Goal: Information Seeking & Learning: Learn about a topic

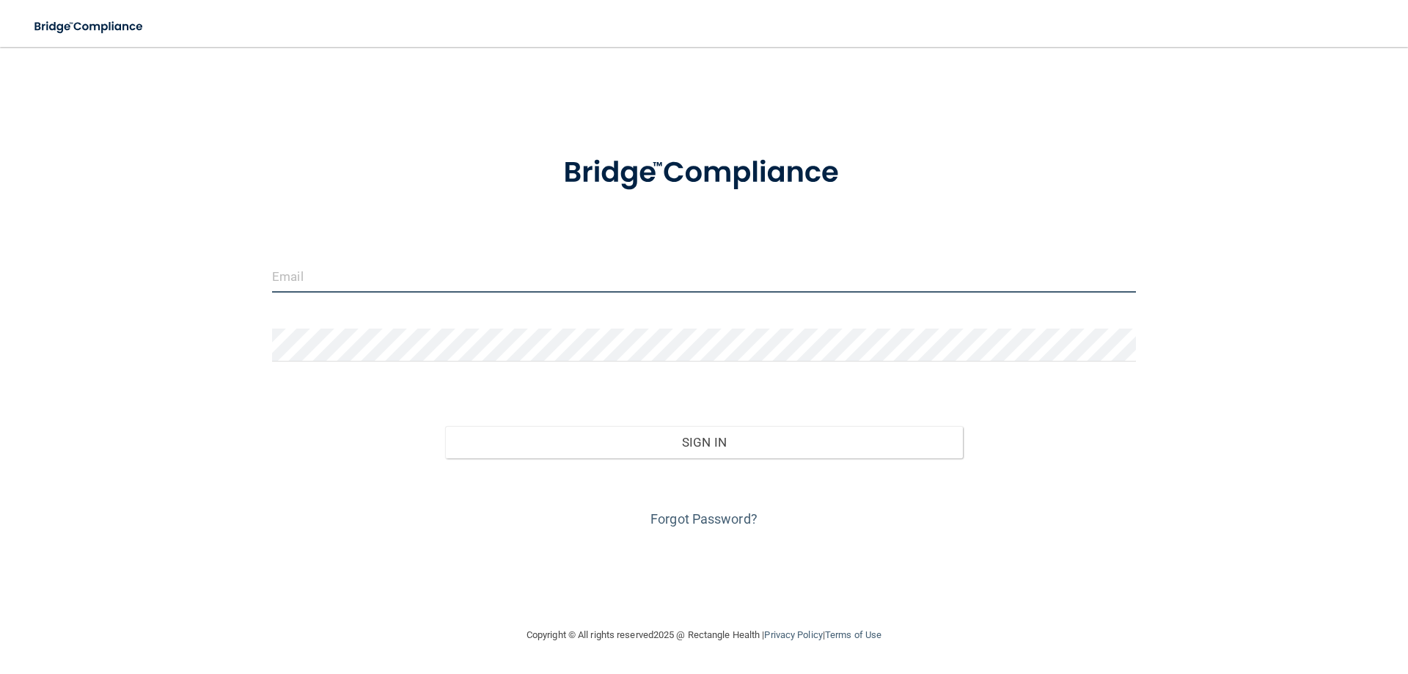
click at [286, 270] on input "email" at bounding box center [704, 276] width 864 height 33
type input "info@suncitypodiatrist.com"
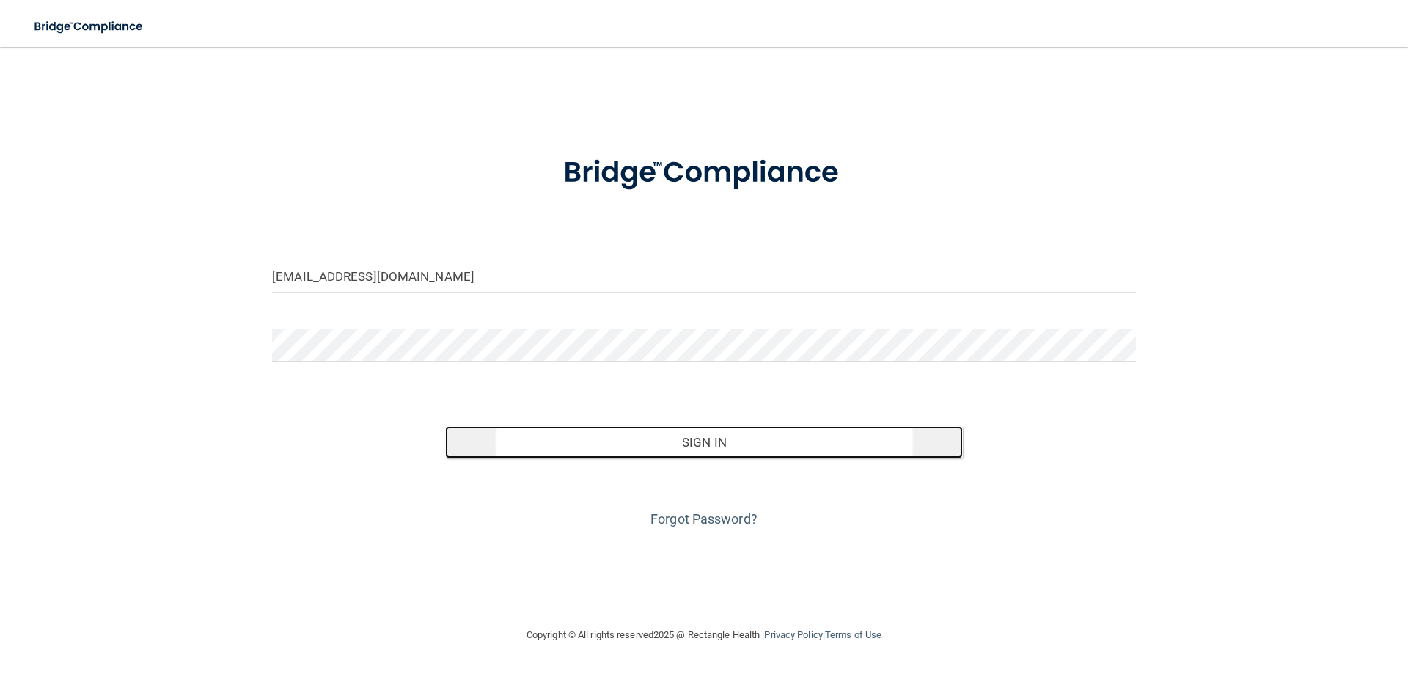
click at [700, 439] on button "Sign In" at bounding box center [704, 442] width 518 height 32
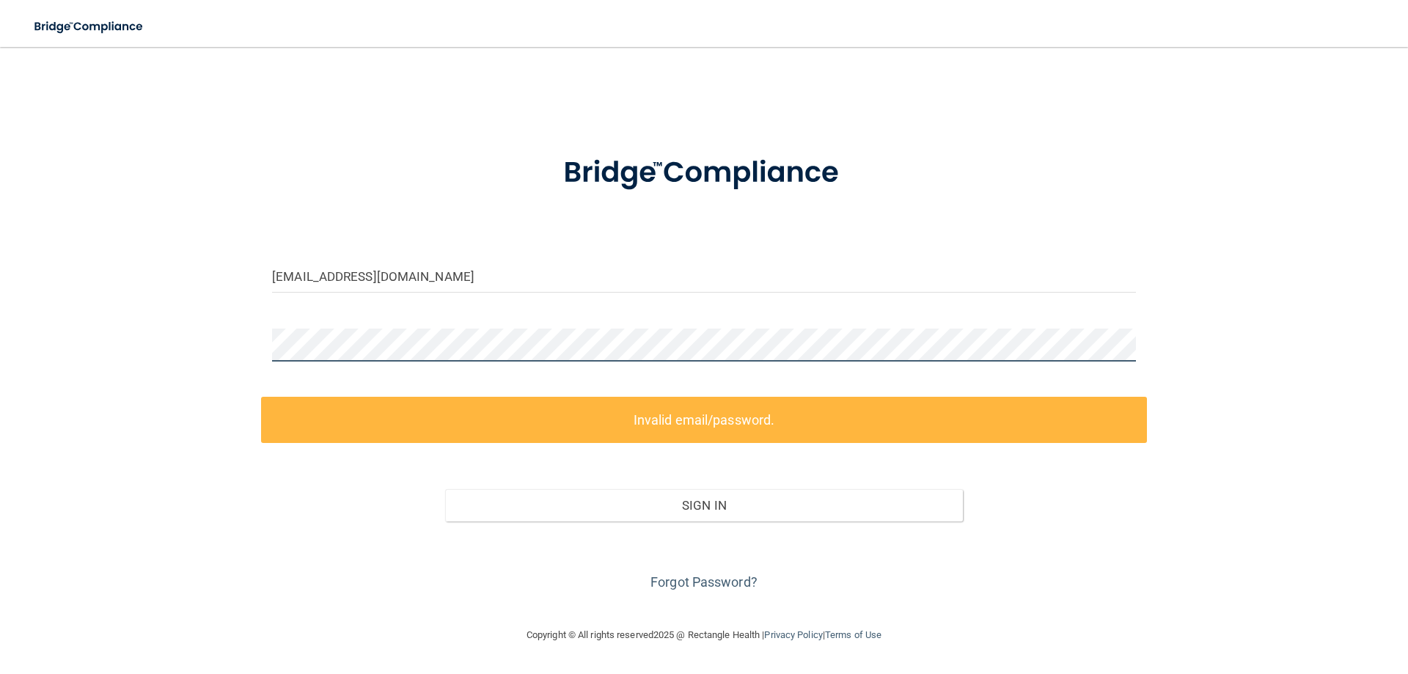
click at [145, 320] on div "info@suncitypodiatrist.com Invalid email/password. You don't have permission to…" at bounding box center [703, 337] width 1349 height 550
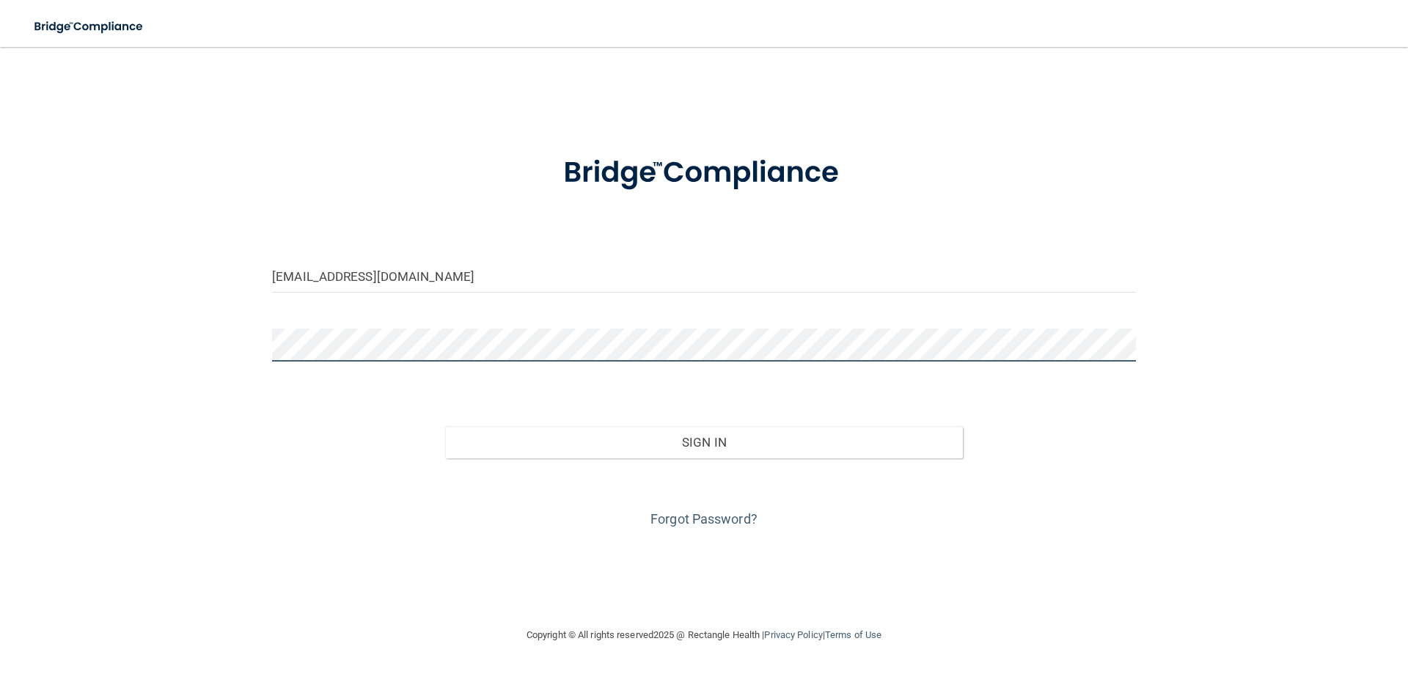
click at [445, 426] on button "Sign In" at bounding box center [704, 442] width 518 height 32
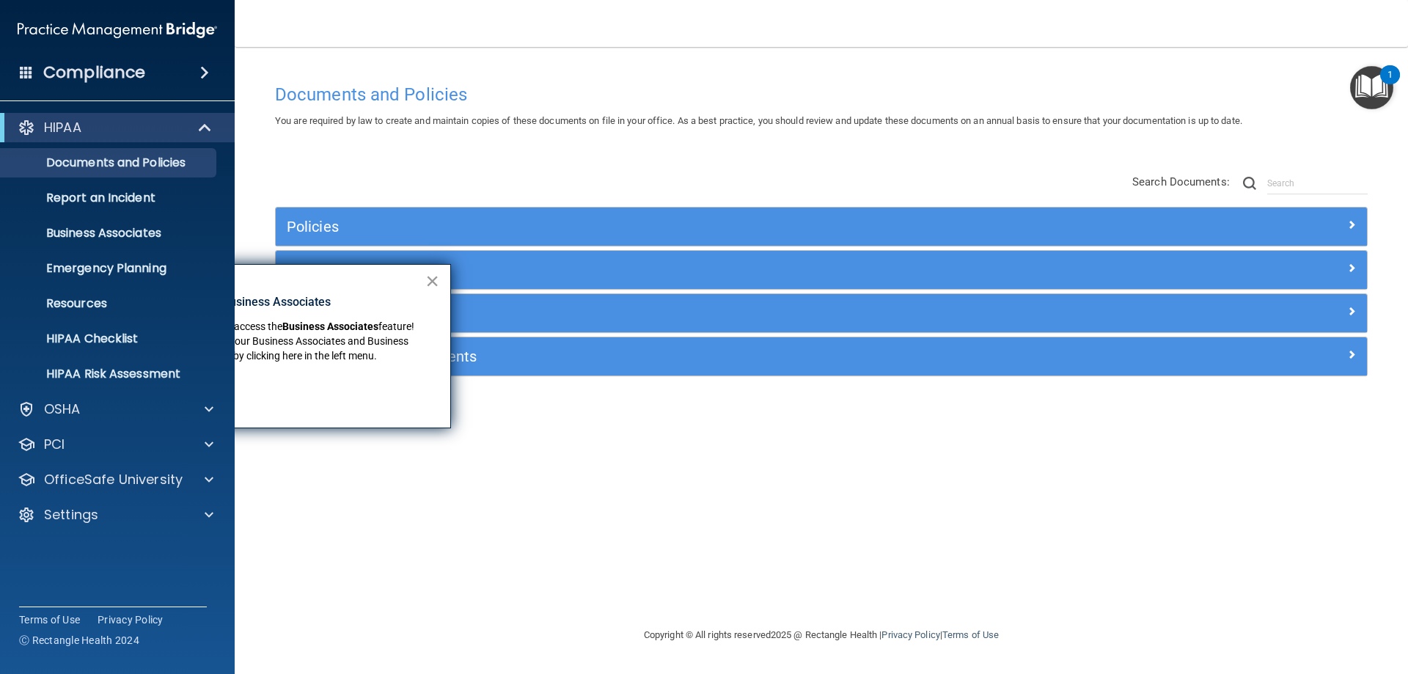
click at [431, 280] on button "×" at bounding box center [432, 280] width 14 height 23
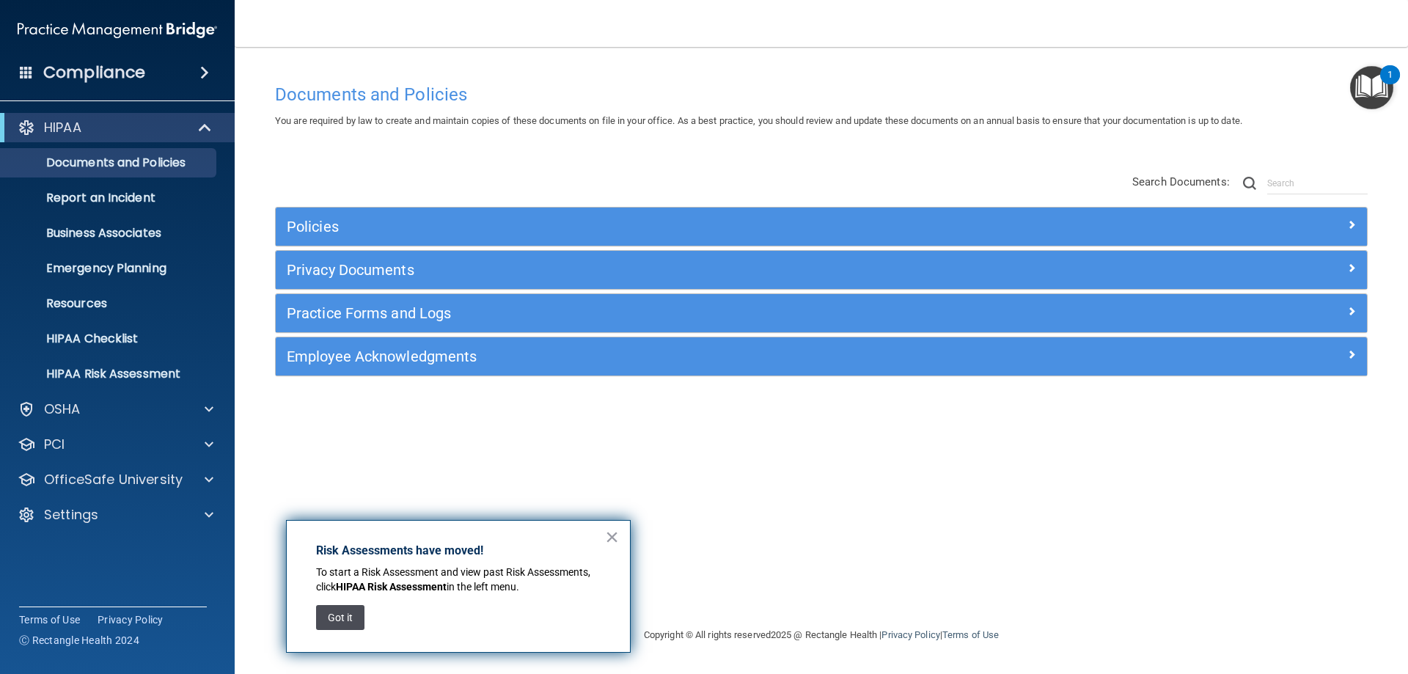
click at [342, 616] on button "Got it" at bounding box center [340, 617] width 48 height 25
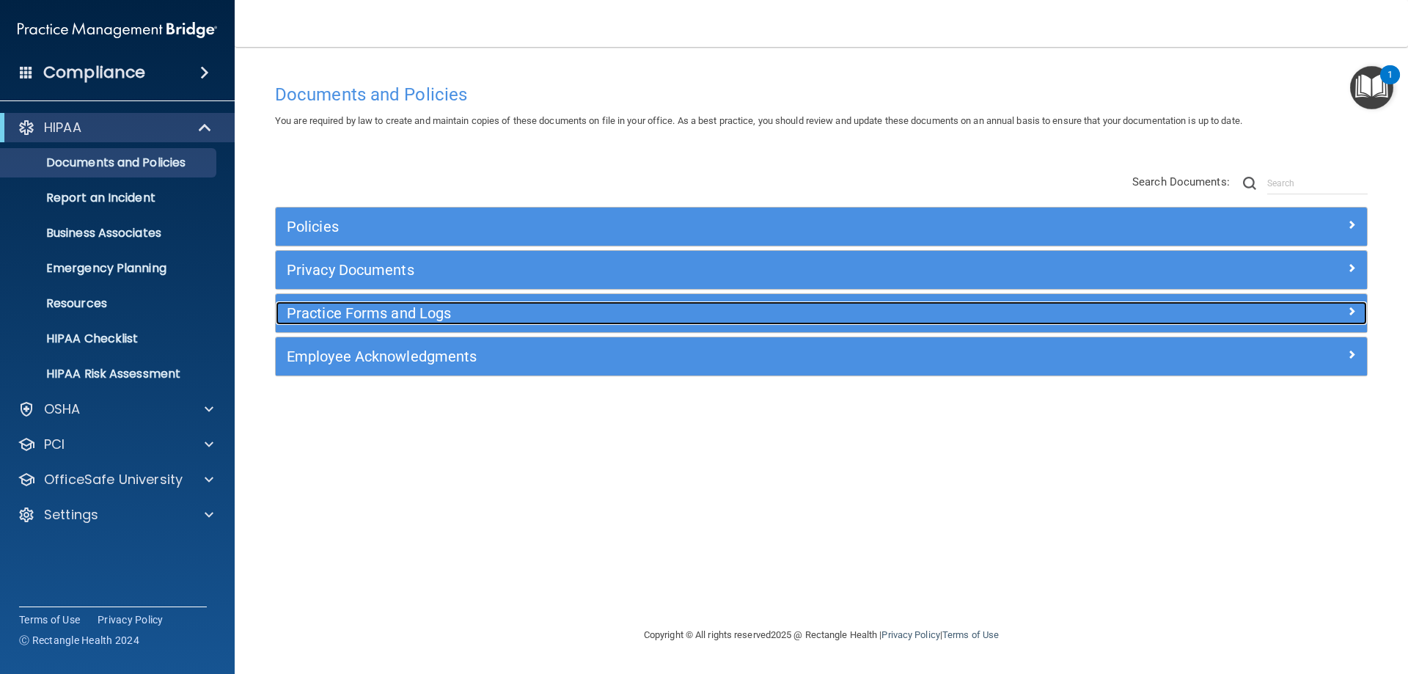
click at [323, 309] on h5 "Practice Forms and Logs" at bounding box center [685, 313] width 796 height 16
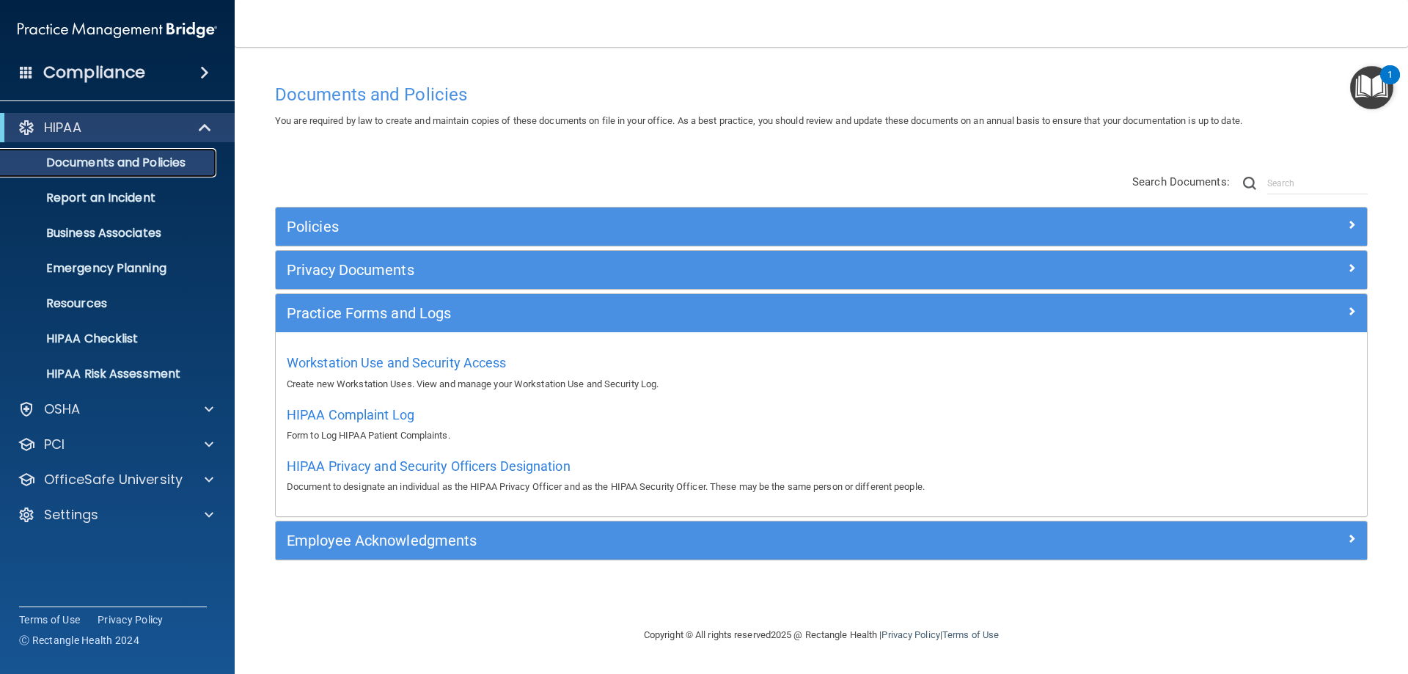
click at [114, 155] on p "Documents and Policies" at bounding box center [110, 162] width 200 height 15
click at [88, 157] on p "Documents and Policies" at bounding box center [110, 162] width 200 height 15
click at [77, 197] on p "Report an Incident" at bounding box center [110, 198] width 200 height 15
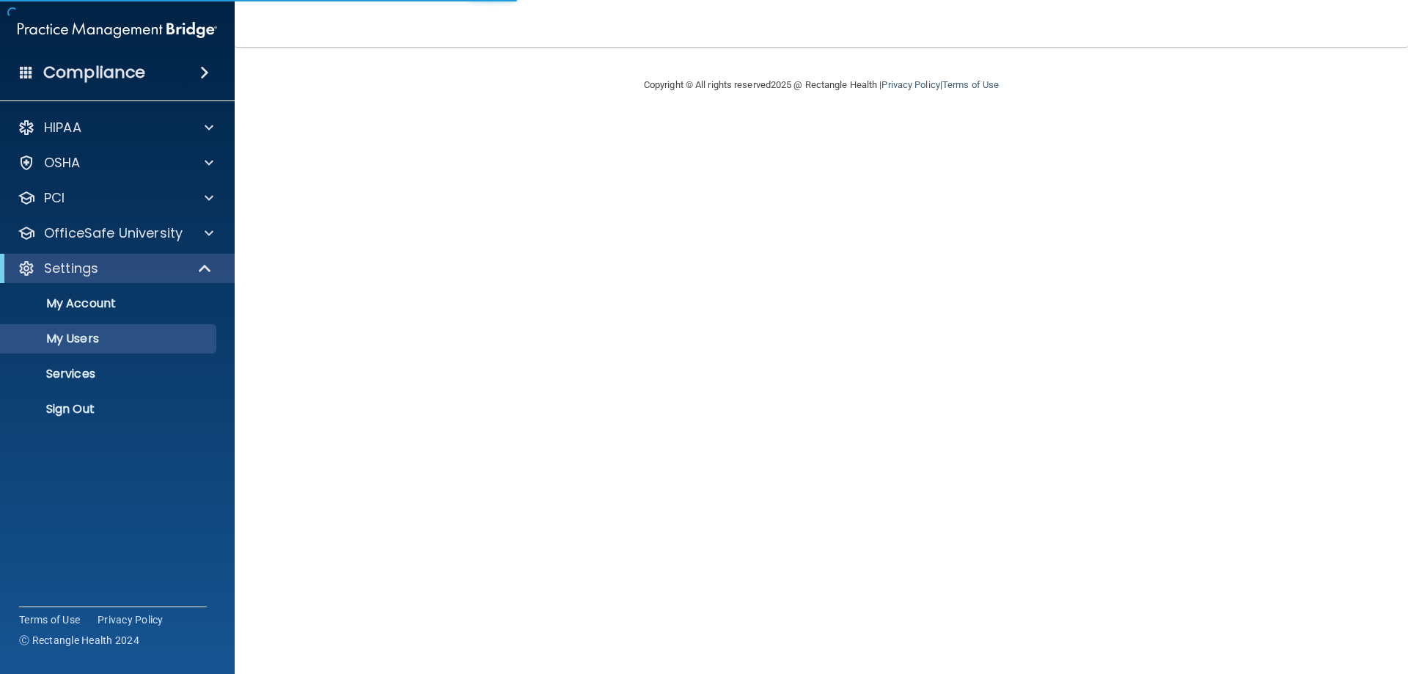
select select "20"
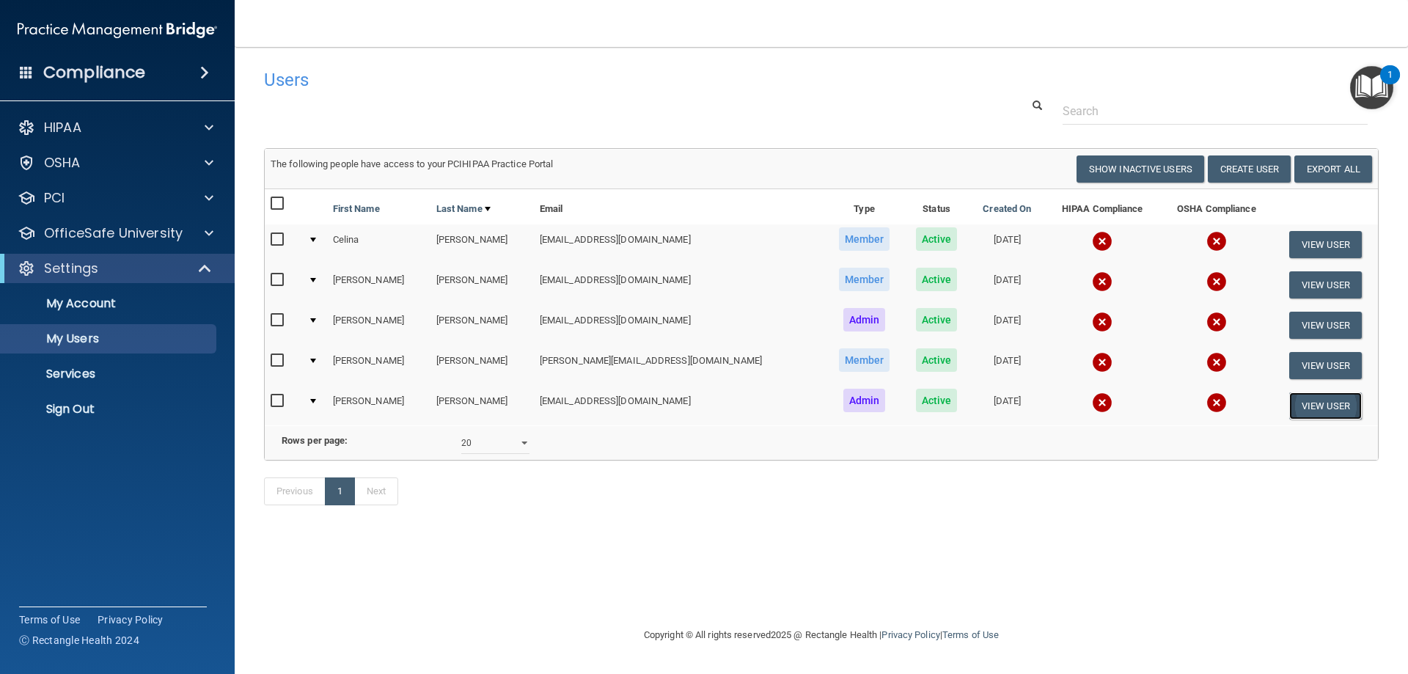
click at [1318, 403] on button "View User" at bounding box center [1325, 405] width 73 height 27
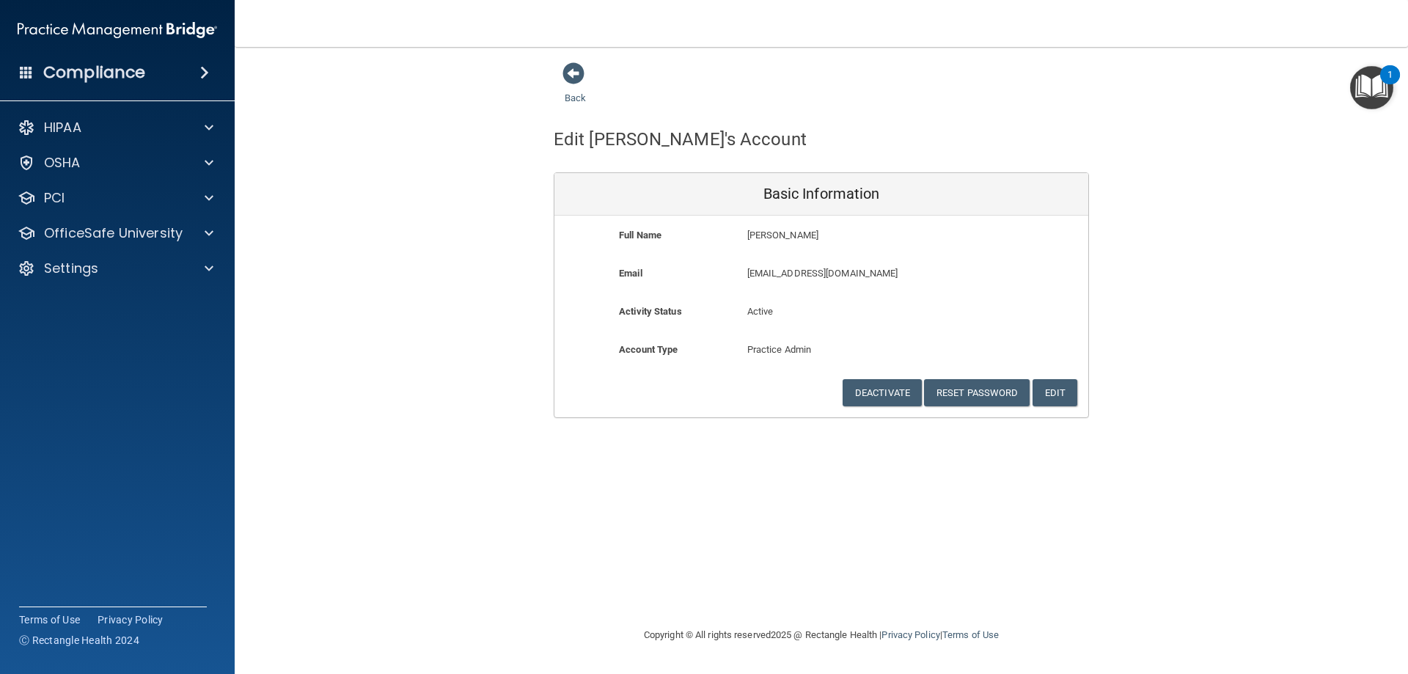
click at [1370, 83] on img "Open Resource Center, 1 new notification" at bounding box center [1371, 87] width 43 height 43
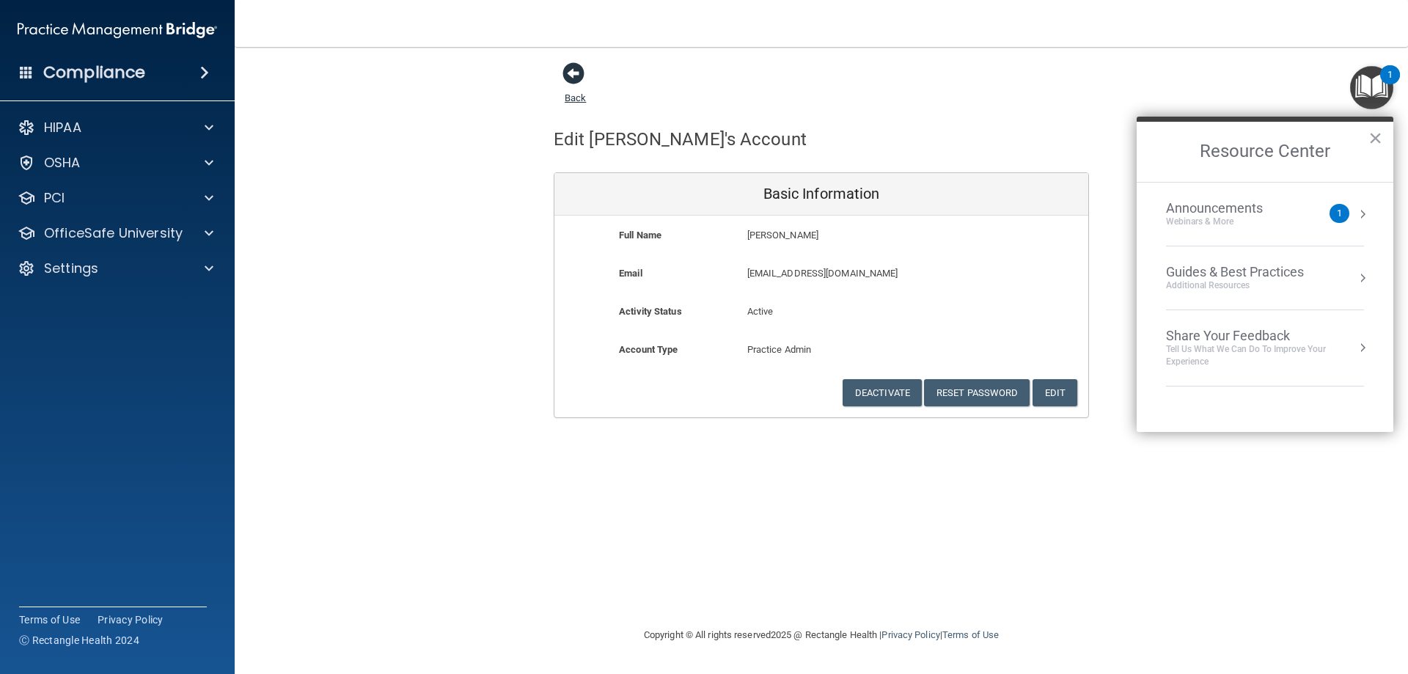
click at [571, 70] on span at bounding box center [573, 73] width 22 height 22
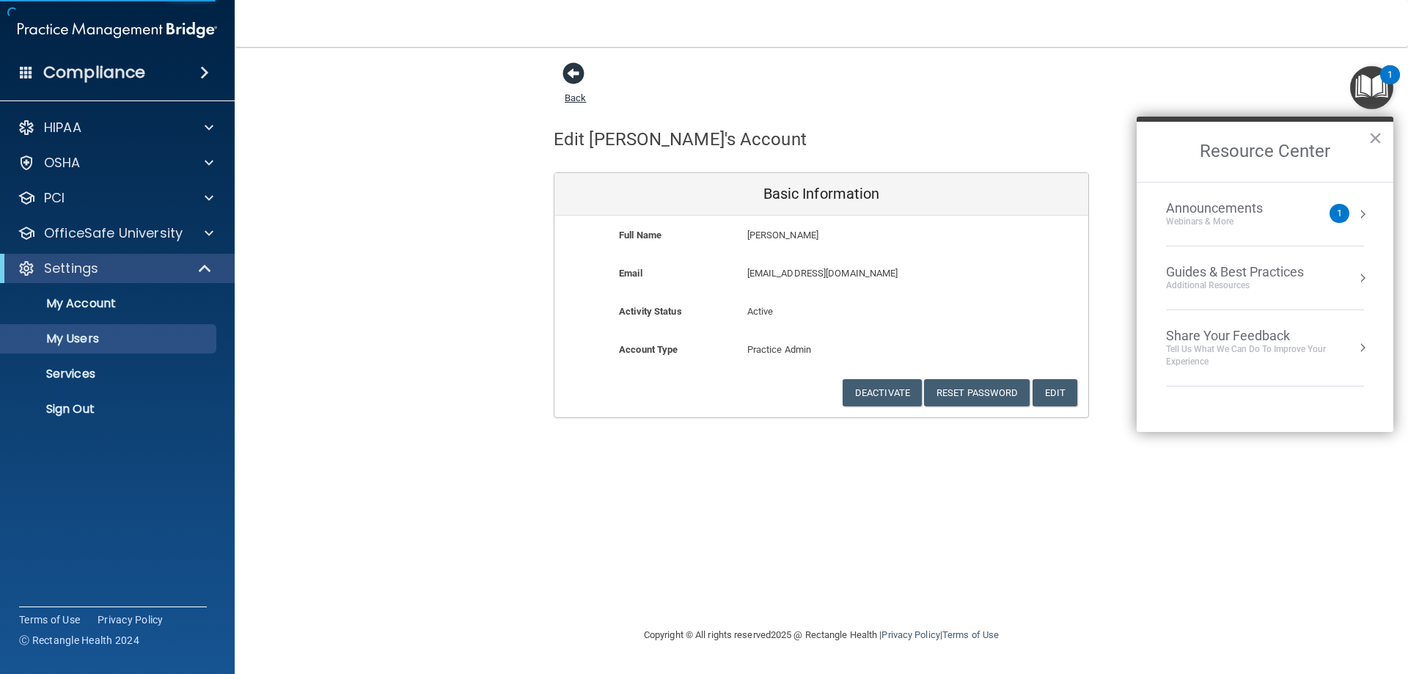
select select "20"
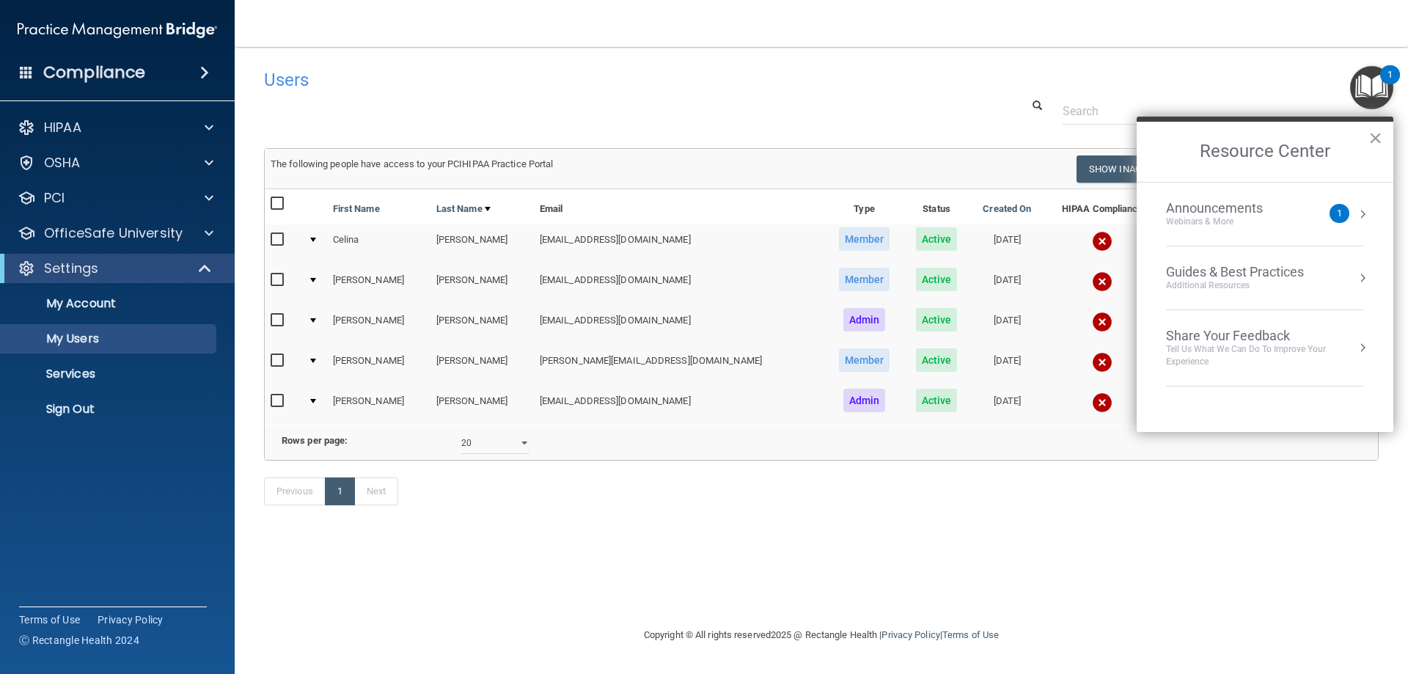
click at [356, 319] on td "Marie" at bounding box center [378, 325] width 103 height 40
click at [319, 317] on td at bounding box center [314, 325] width 25 height 40
click at [275, 320] on input "checkbox" at bounding box center [279, 321] width 17 height 12
checkbox input "true"
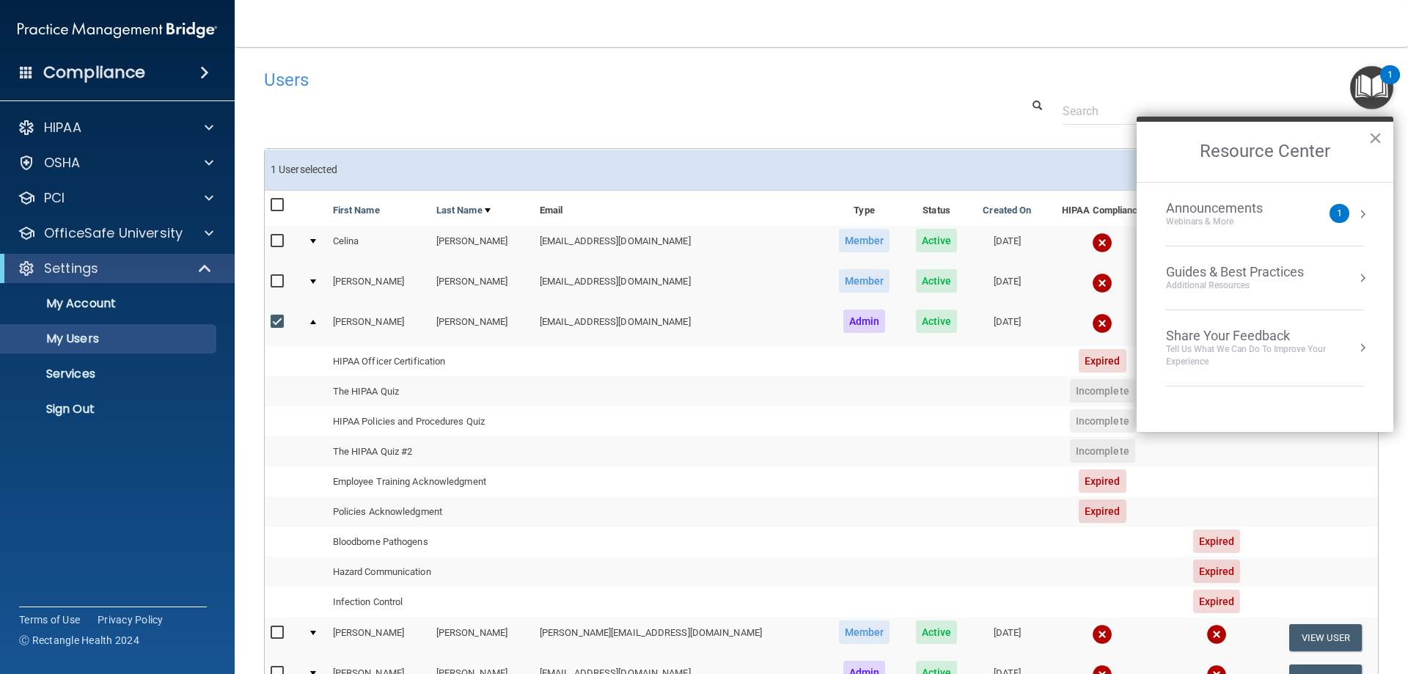
click at [1374, 138] on button "×" at bounding box center [1375, 137] width 14 height 23
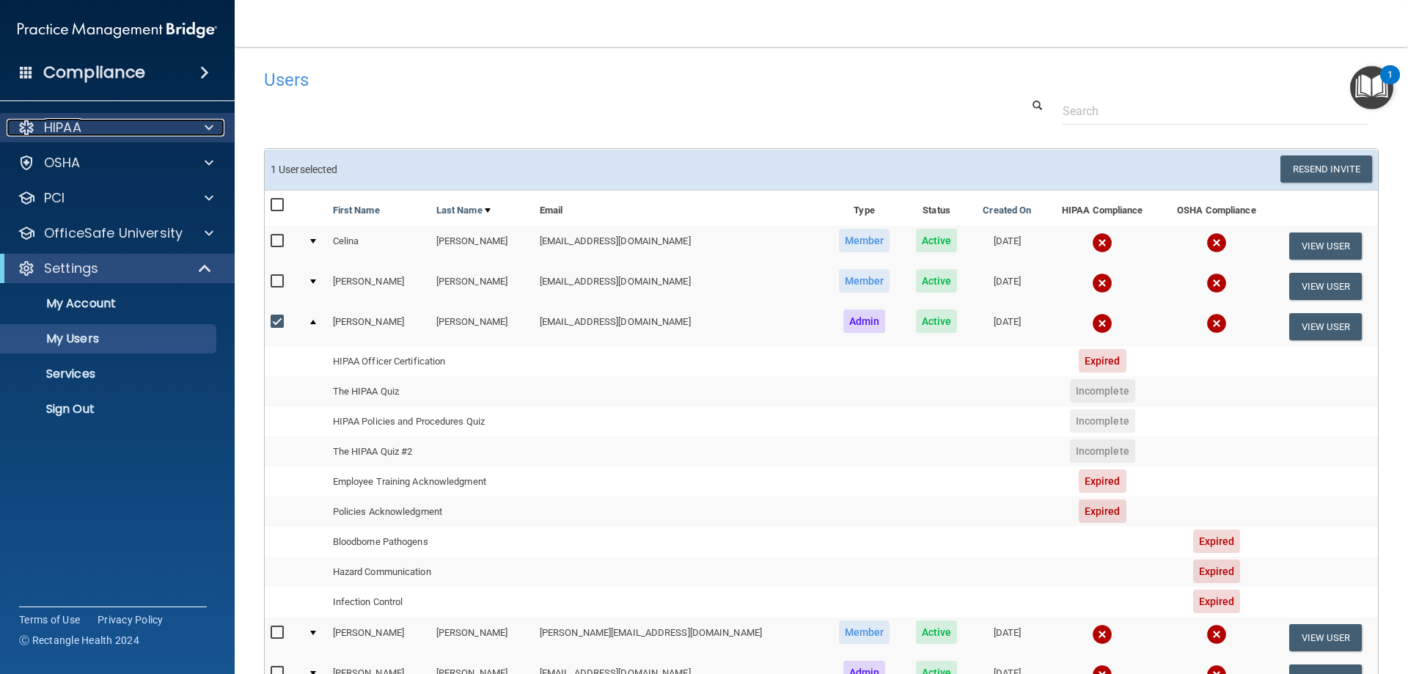
click at [64, 124] on p "HIPAA" at bounding box center [62, 128] width 37 height 18
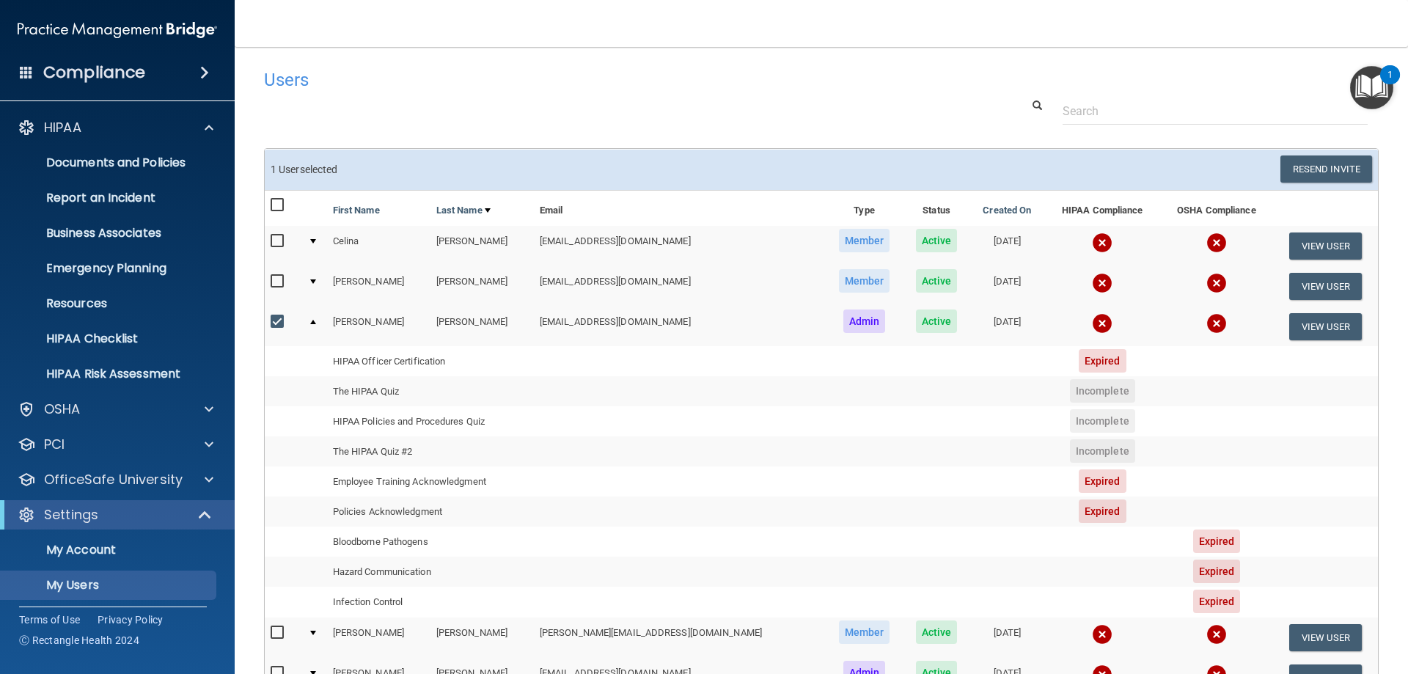
click at [412, 364] on td "HIPAA Officer Certification" at bounding box center [430, 361] width 207 height 30
click at [105, 156] on p "Documents and Policies" at bounding box center [110, 162] width 200 height 15
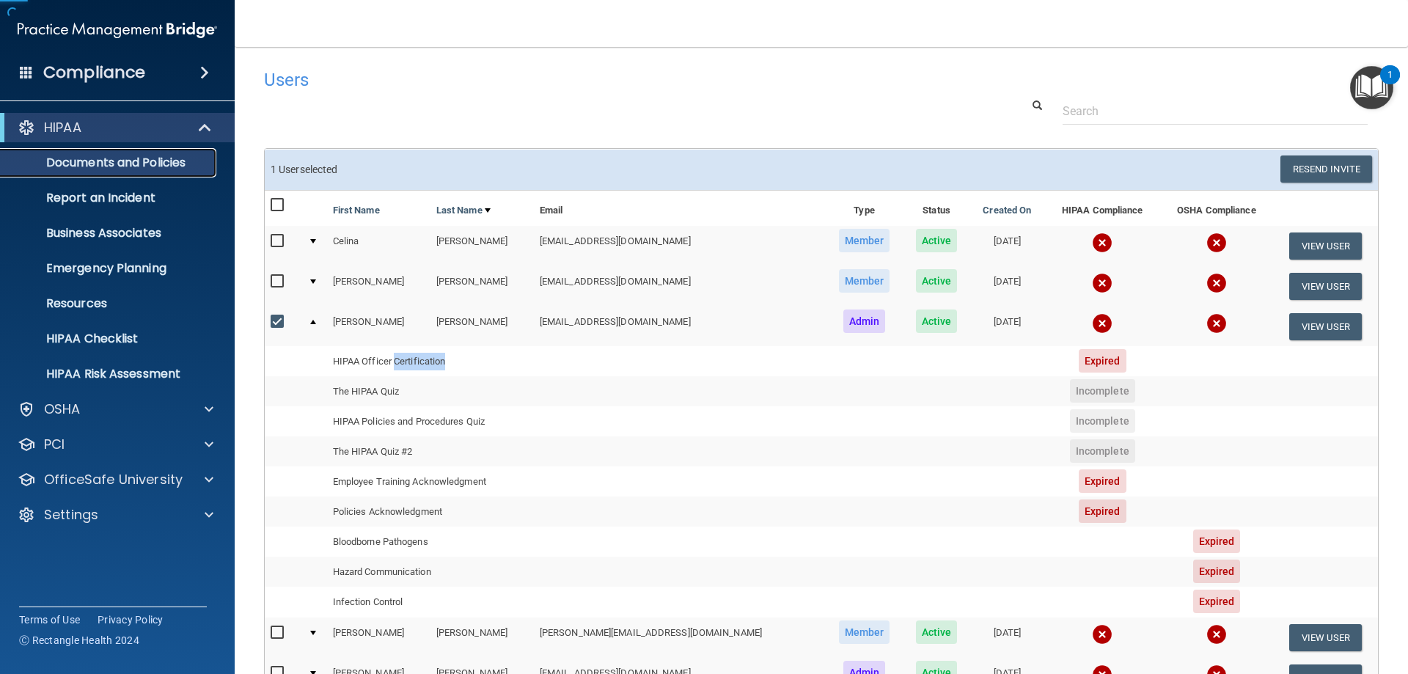
click at [105, 156] on p "Documents and Policies" at bounding box center [110, 162] width 200 height 15
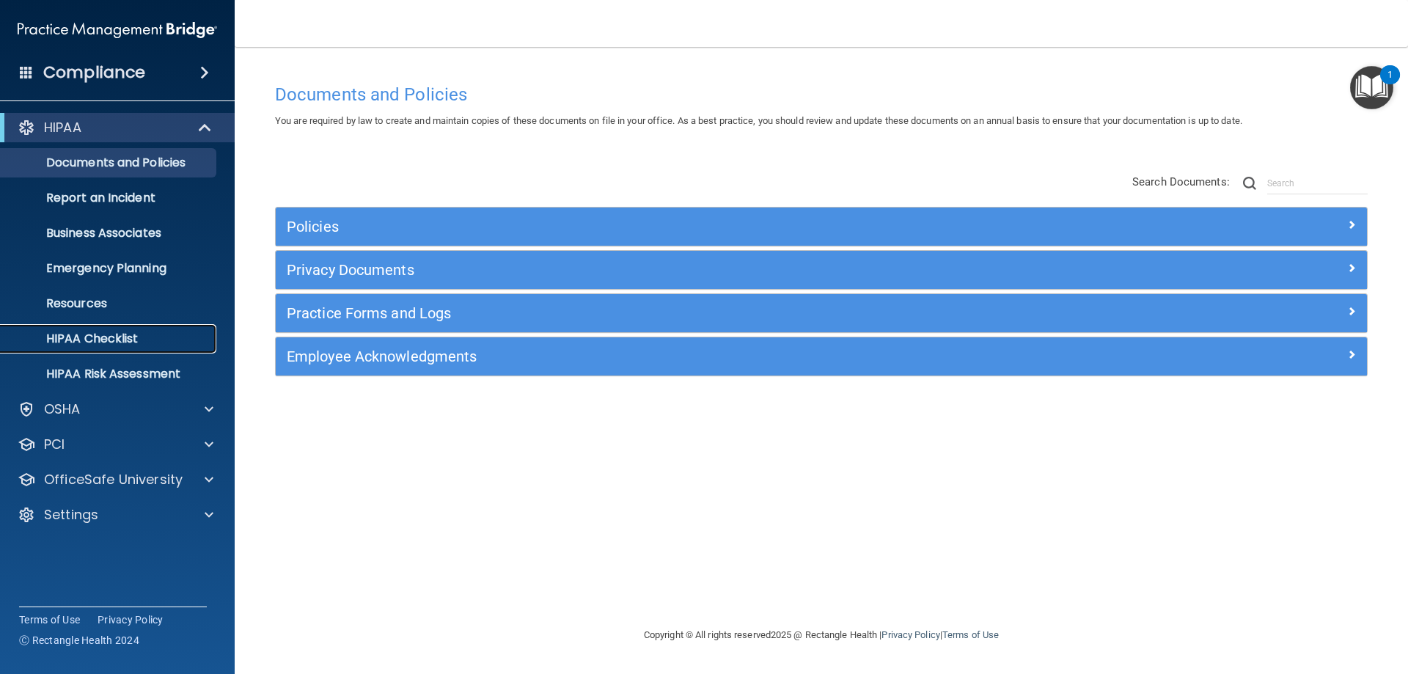
click at [95, 337] on p "HIPAA Checklist" at bounding box center [110, 338] width 200 height 15
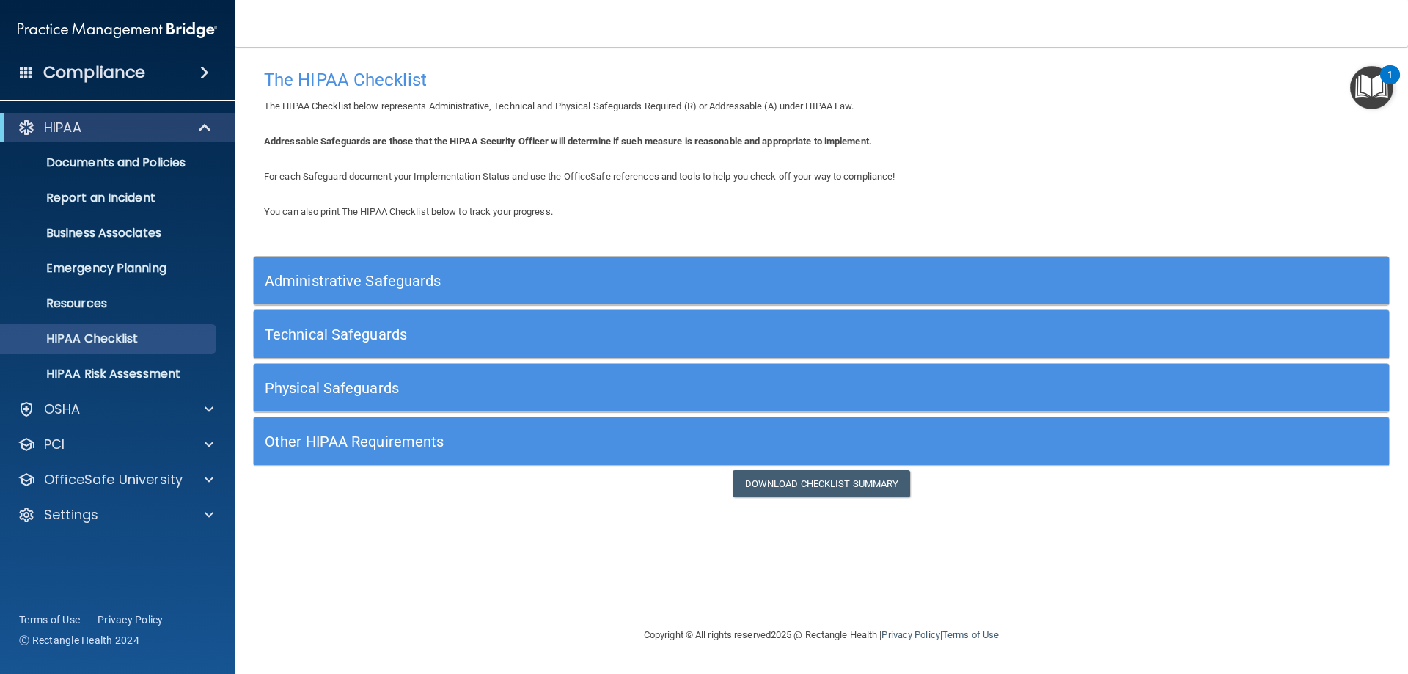
click at [355, 273] on h5 "Administrative Safeguards" at bounding box center [679, 281] width 829 height 16
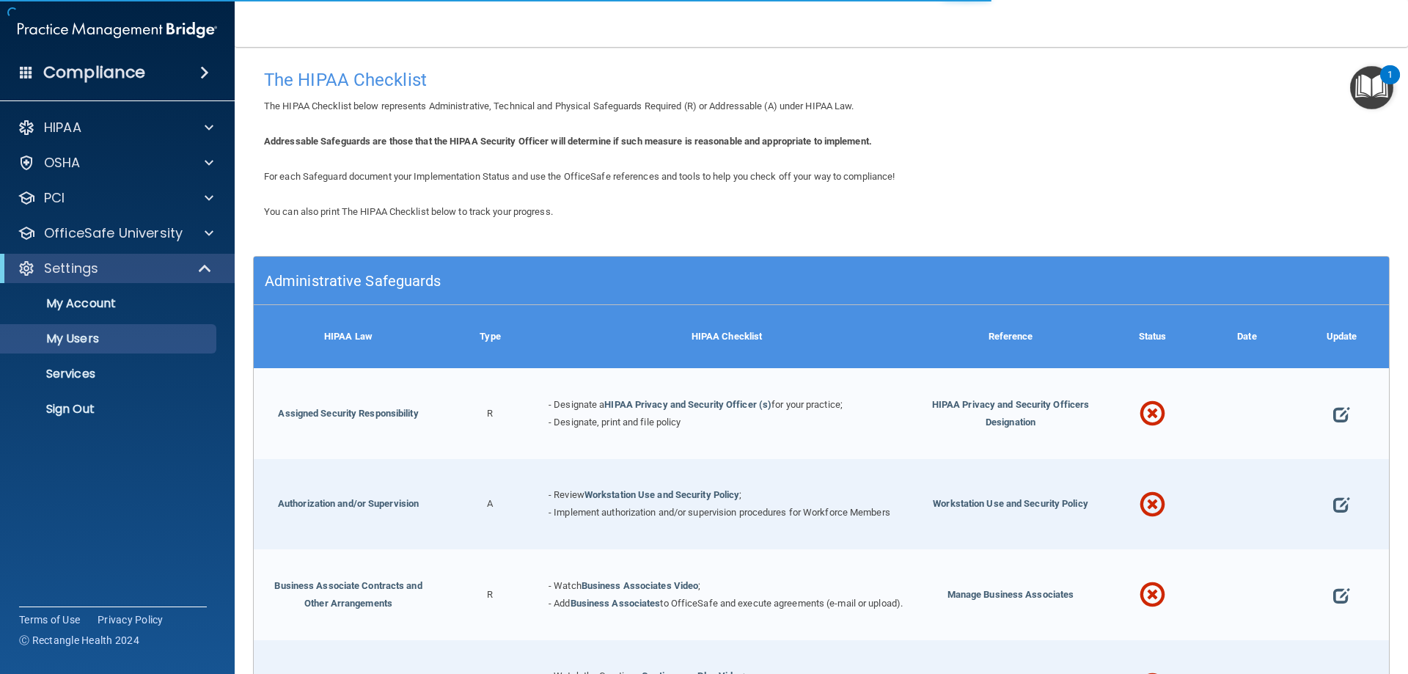
select select "20"
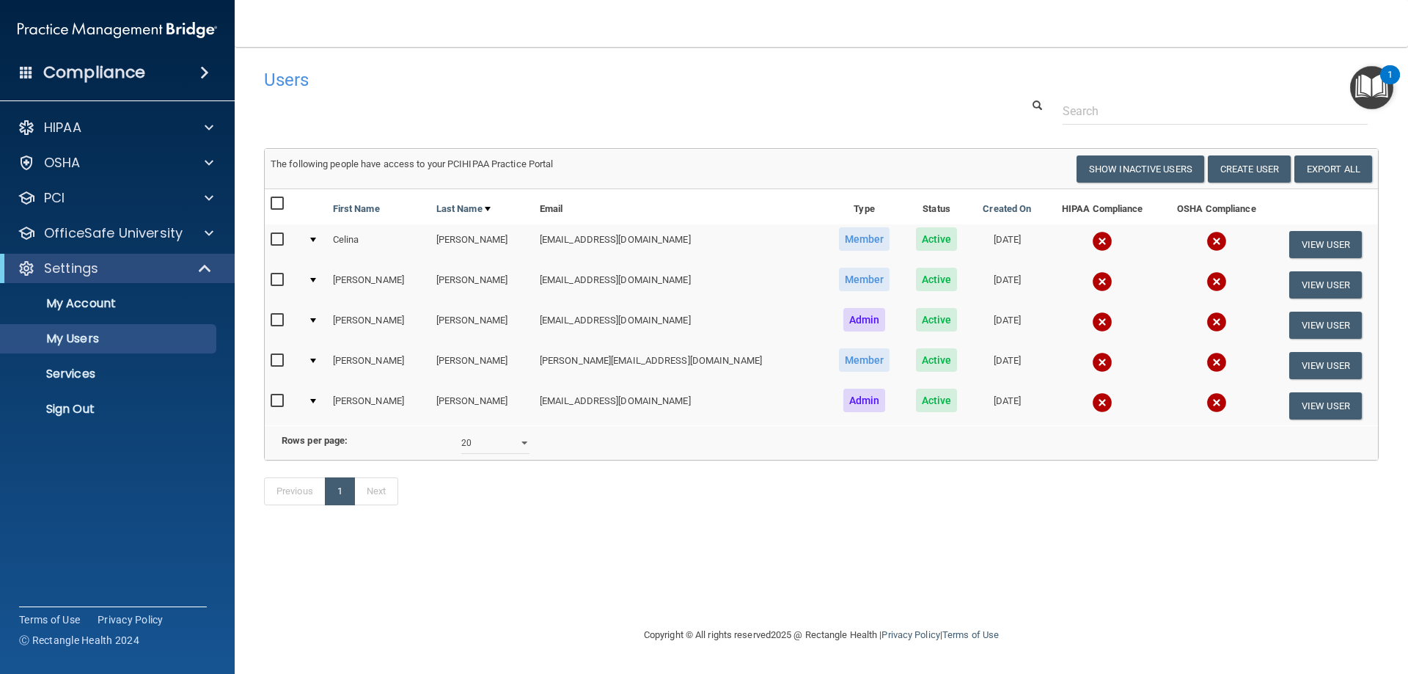
click at [95, 70] on h4 "Compliance" at bounding box center [94, 72] width 102 height 21
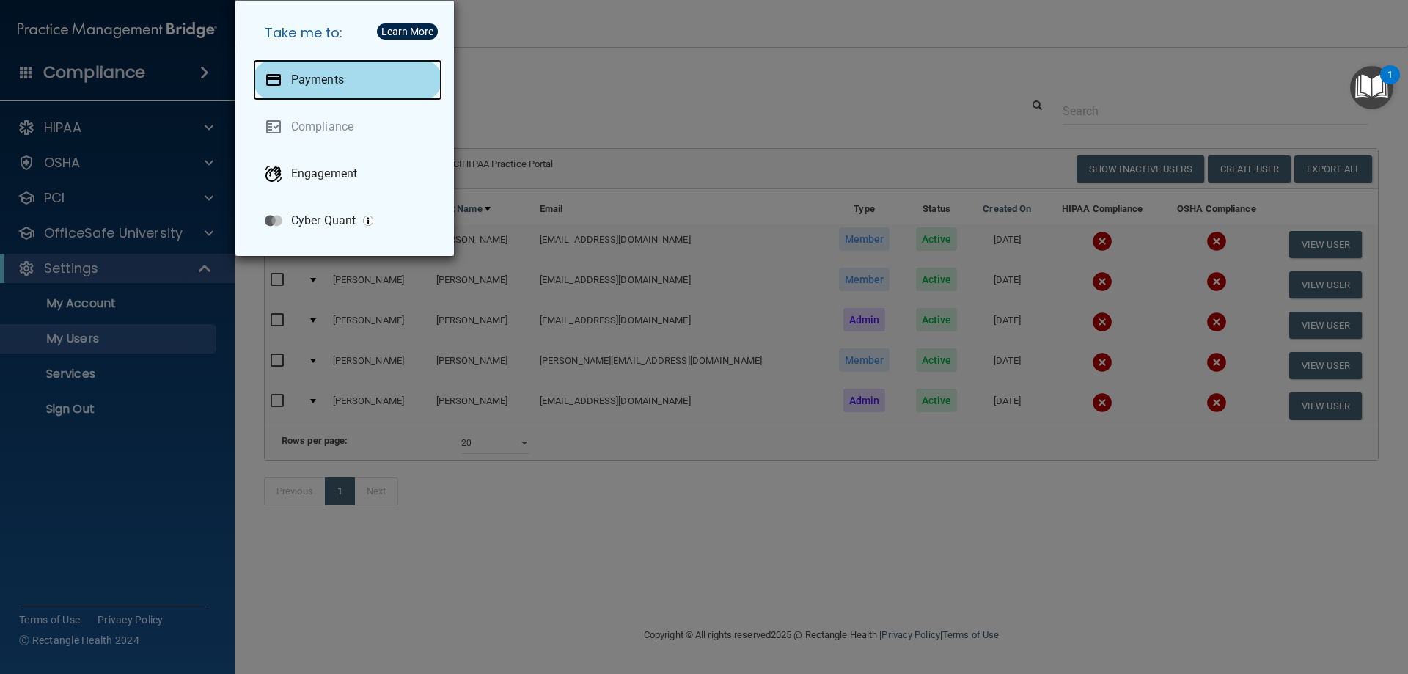
click at [309, 78] on p "Payments" at bounding box center [317, 80] width 53 height 15
click at [608, 75] on div "Take me to: Payments Compliance Engagement Cyber Quant" at bounding box center [704, 337] width 1408 height 674
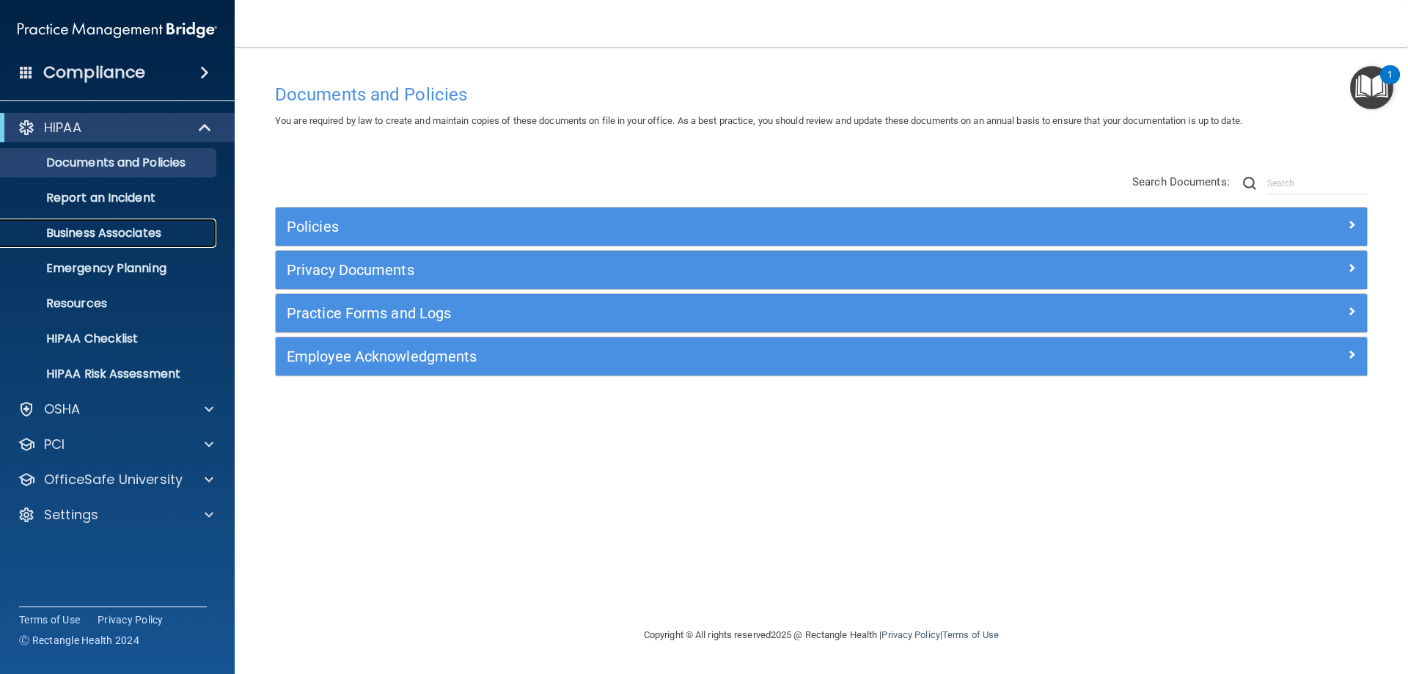
click at [93, 226] on p "Business Associates" at bounding box center [110, 233] width 200 height 15
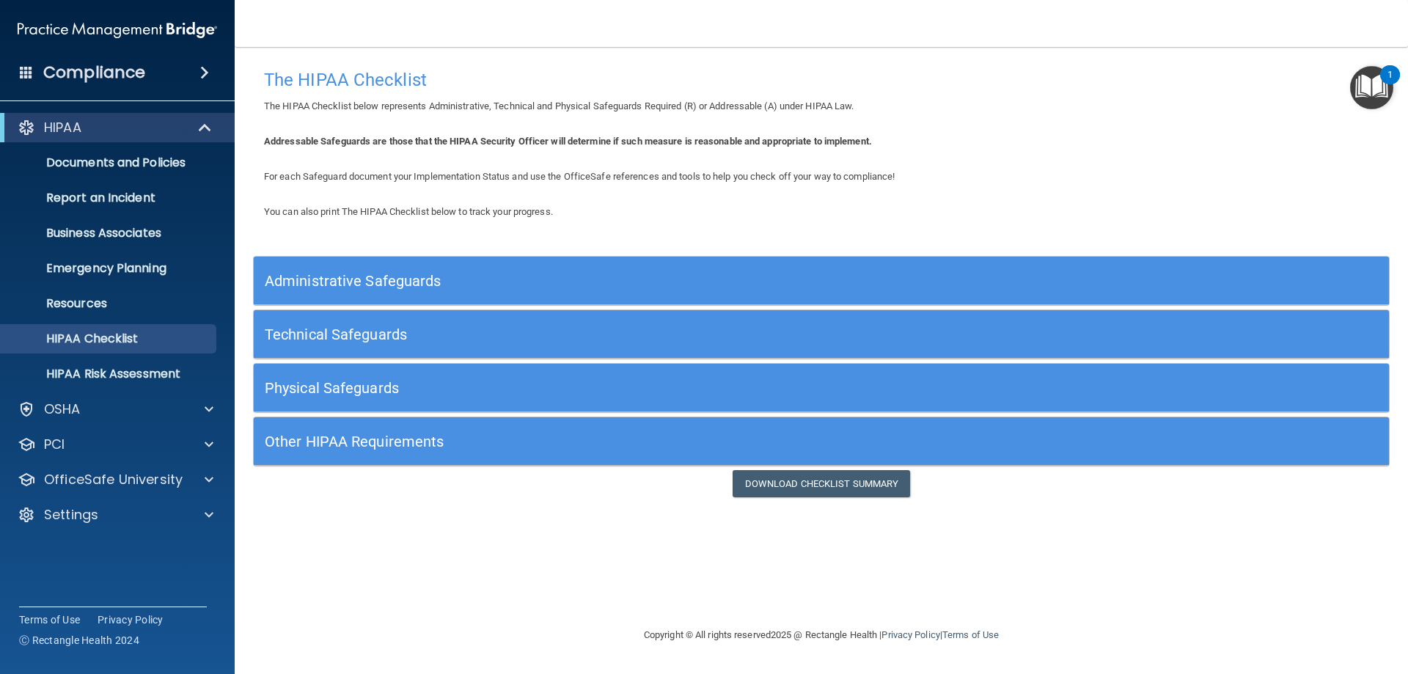
click at [374, 271] on div "Administrative Safeguards" at bounding box center [679, 280] width 851 height 33
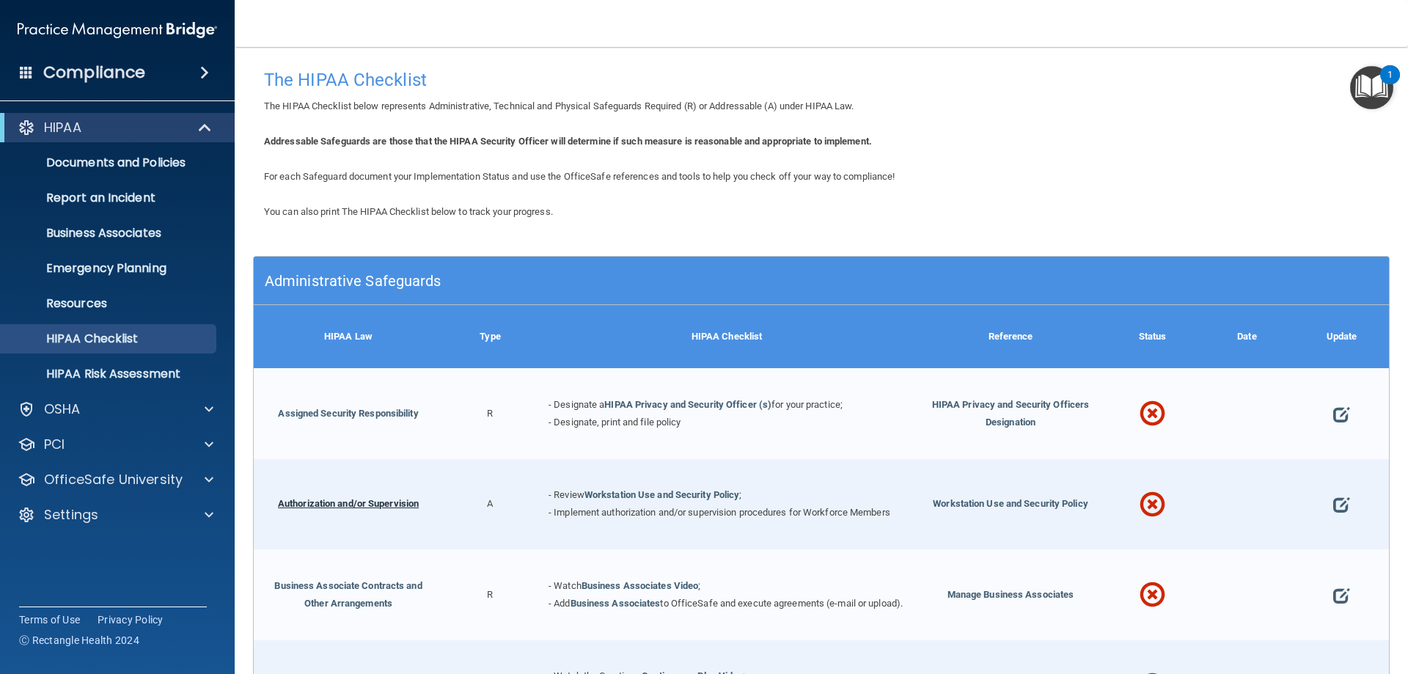
click at [359, 499] on link "Authorization and/or Supervision" at bounding box center [348, 503] width 141 height 11
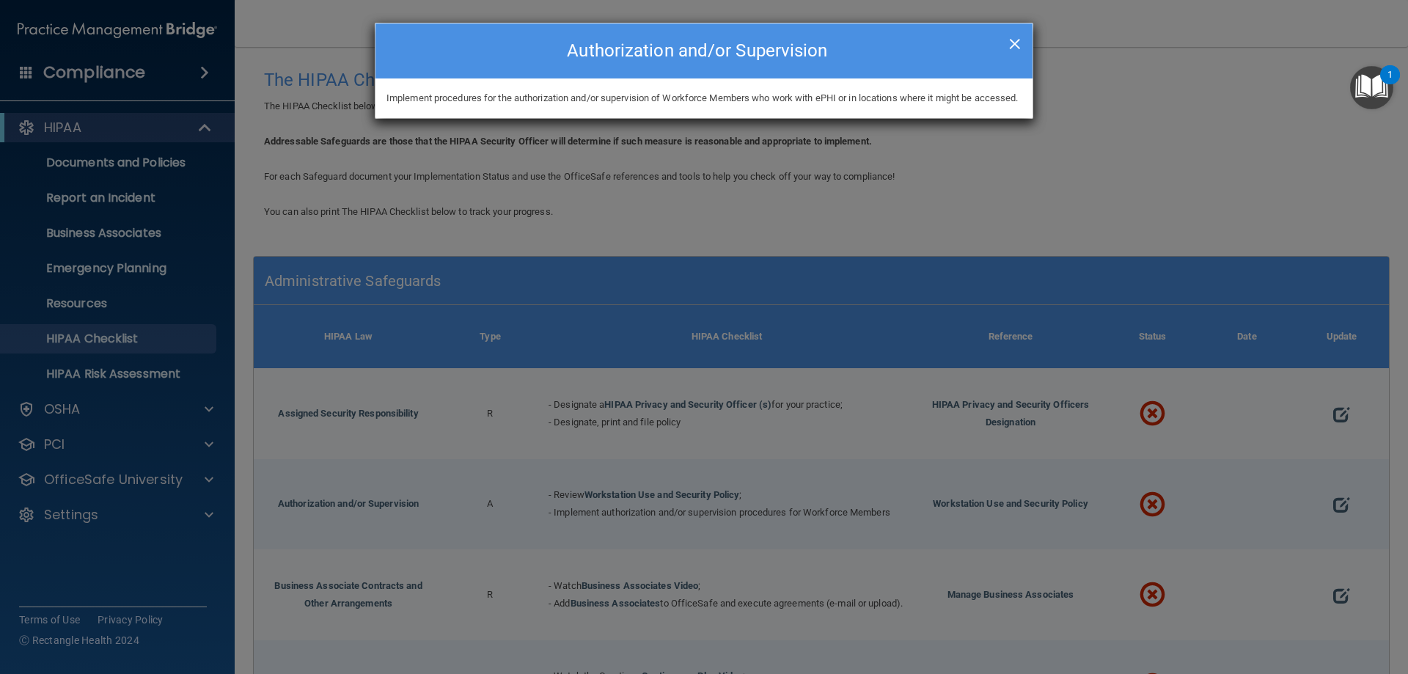
click at [1010, 40] on span "×" at bounding box center [1014, 41] width 13 height 29
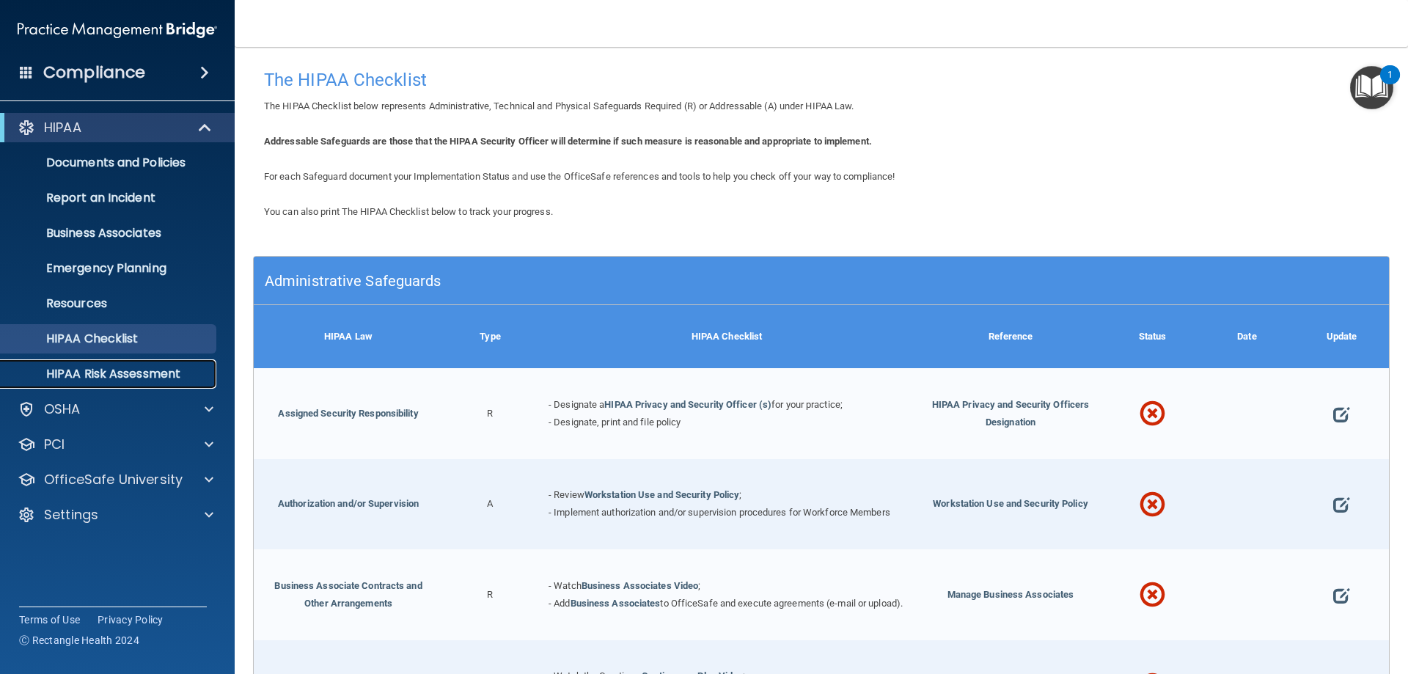
click at [136, 371] on p "HIPAA Risk Assessment" at bounding box center [110, 374] width 200 height 15
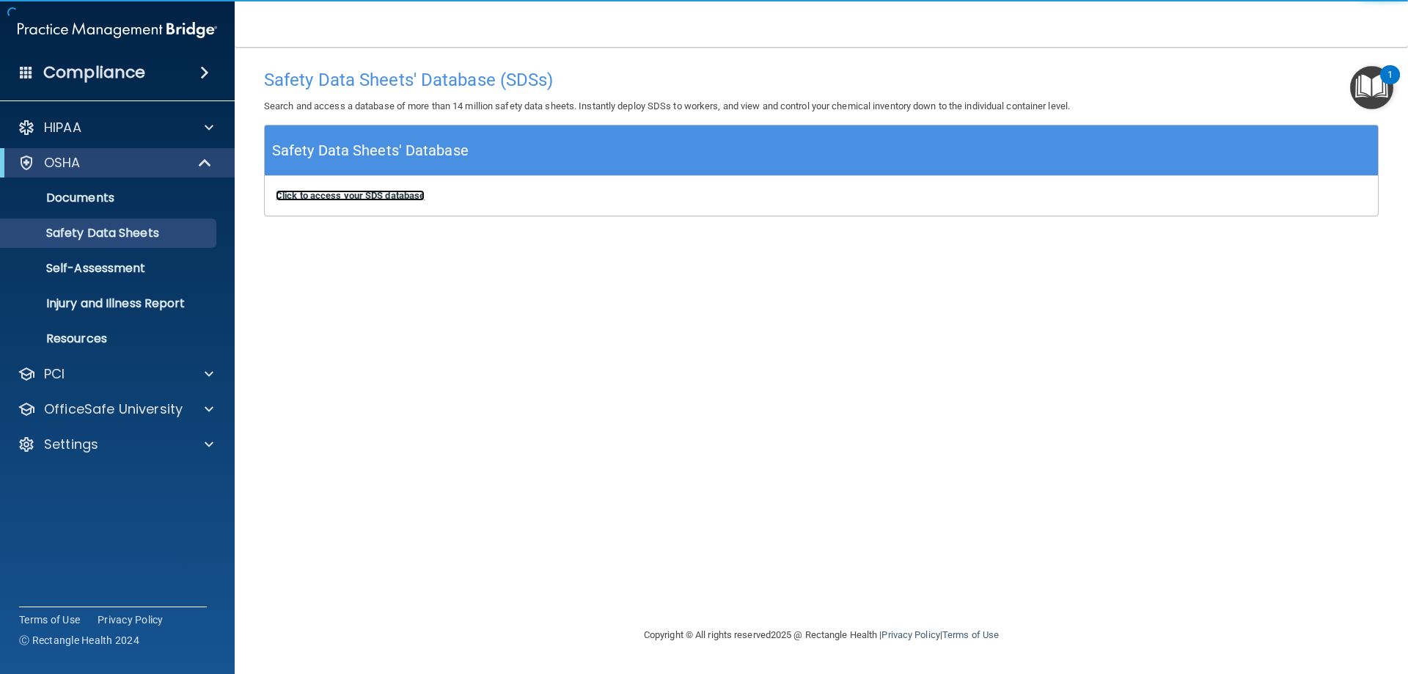
click at [353, 193] on b "Click to access your SDS database" at bounding box center [350, 195] width 149 height 11
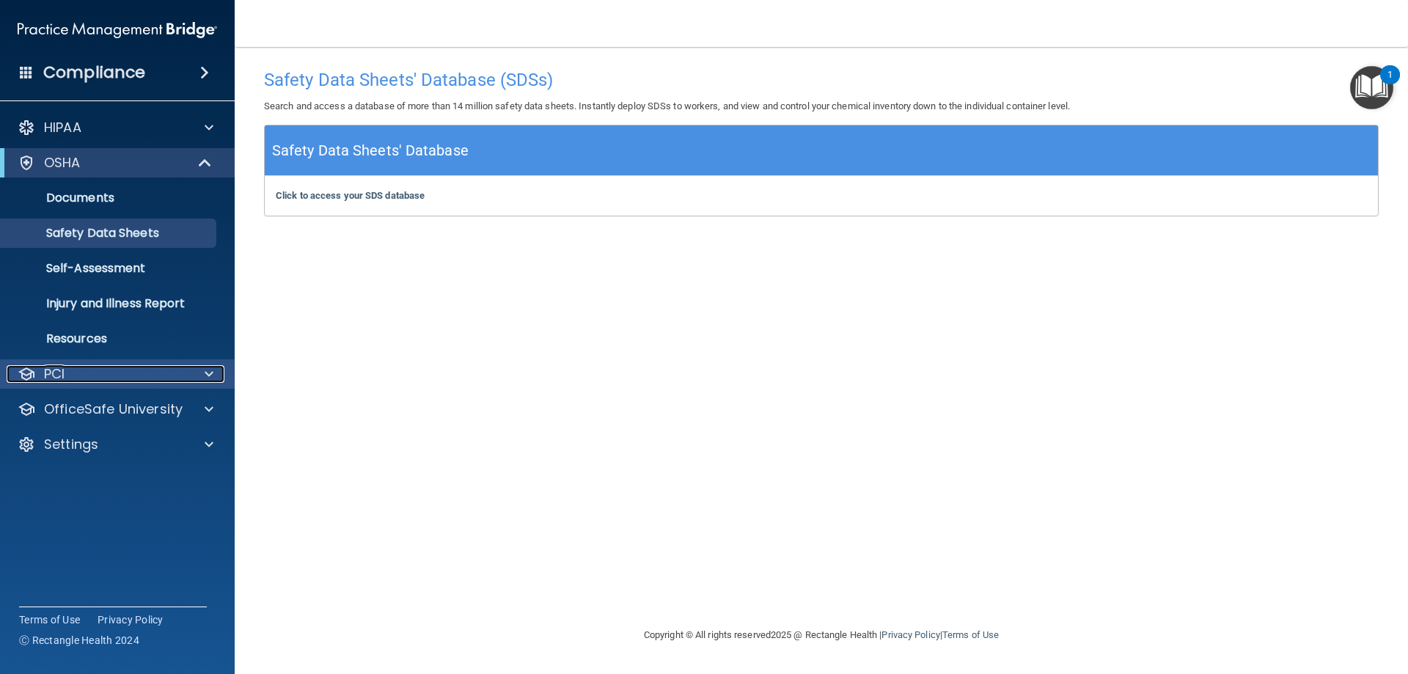
click at [78, 372] on div "PCI" at bounding box center [98, 374] width 182 height 18
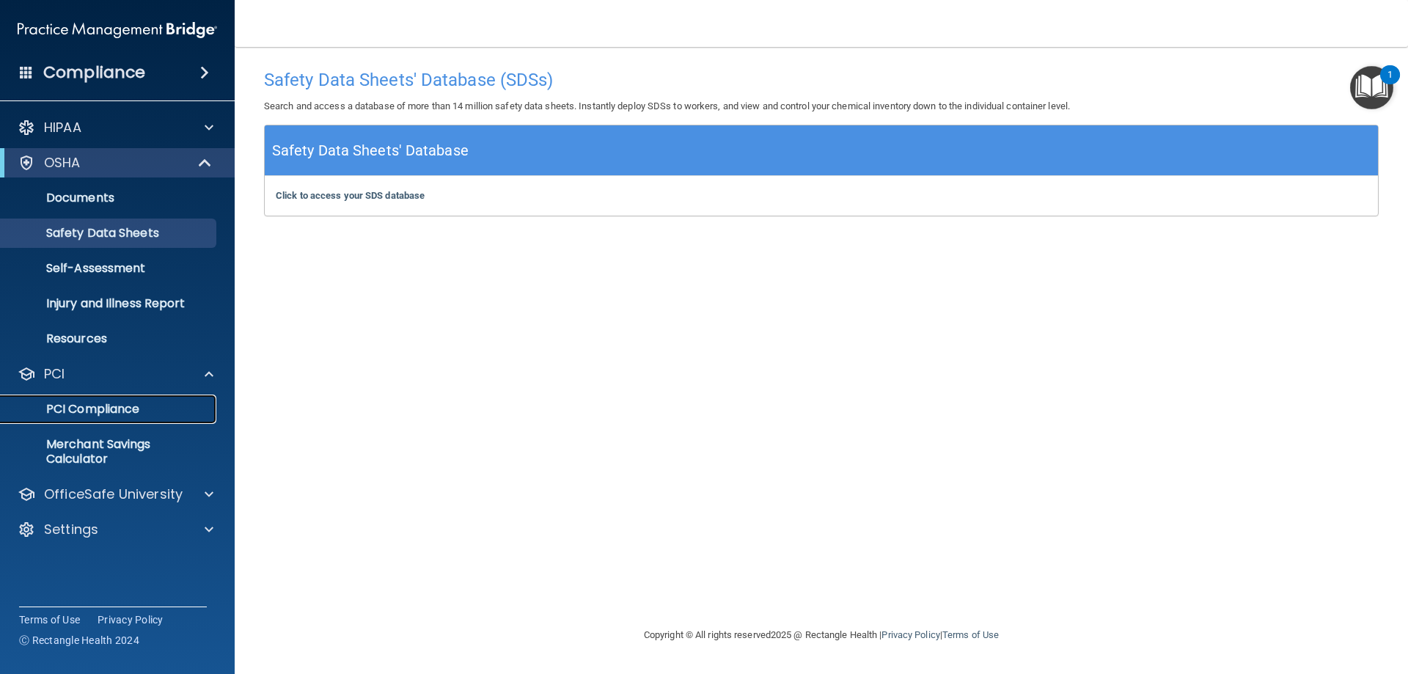
click at [100, 412] on p "PCI Compliance" at bounding box center [110, 409] width 200 height 15
click at [93, 496] on p "OfficeSafe University" at bounding box center [113, 494] width 139 height 18
click at [87, 527] on p "HIPAA Training" at bounding box center [70, 529] width 121 height 15
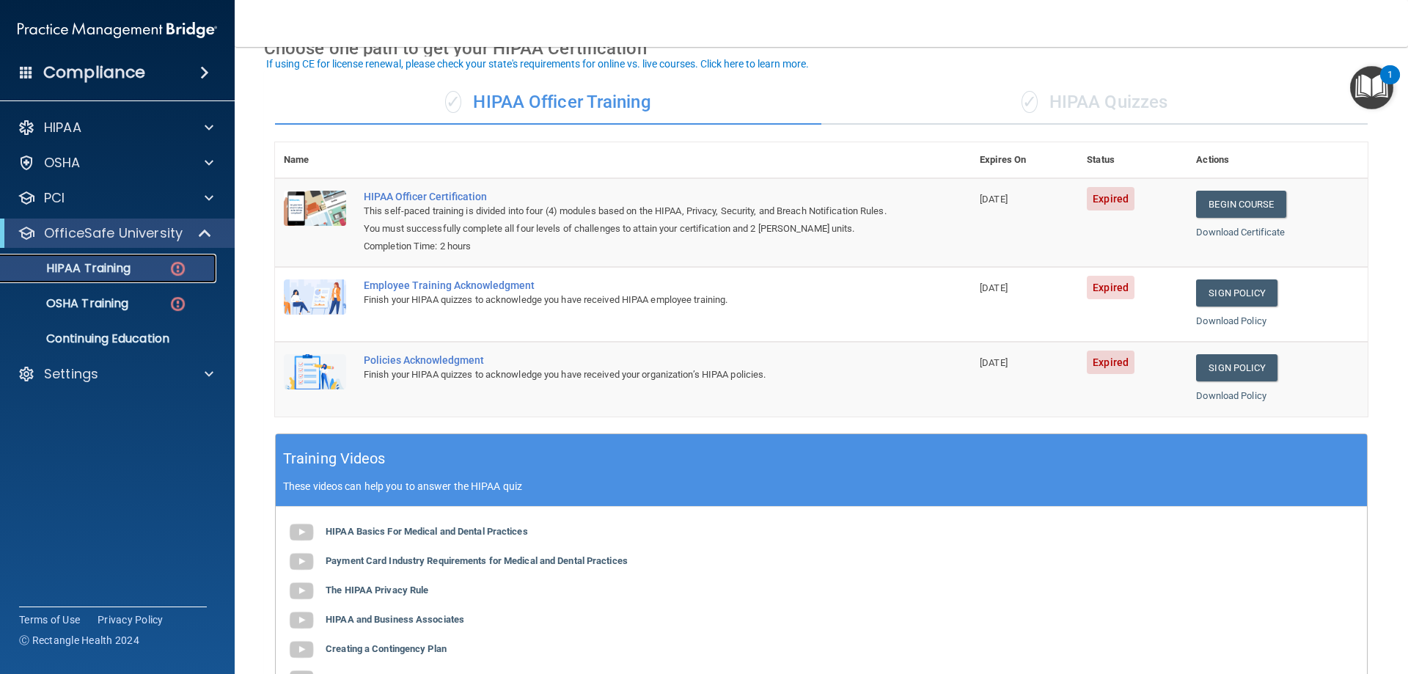
scroll to position [99, 0]
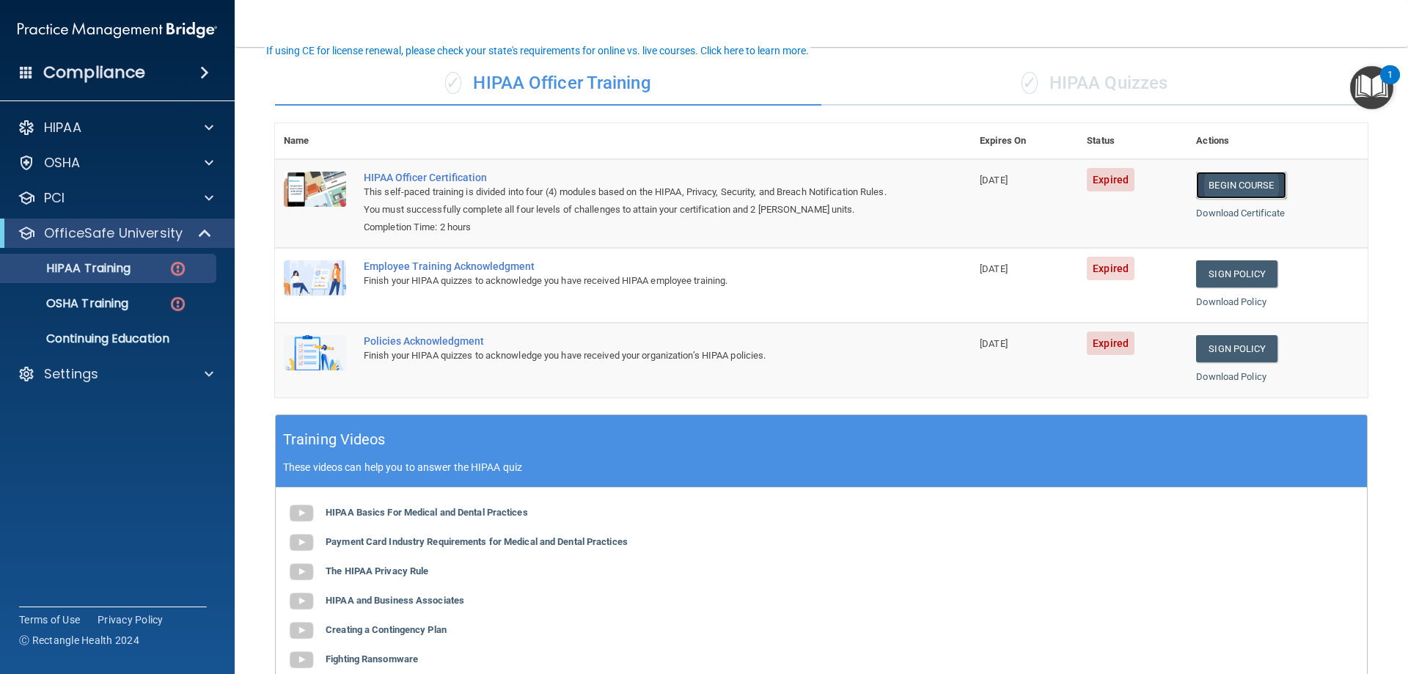
click at [1223, 180] on link "Begin Course" at bounding box center [1240, 185] width 89 height 27
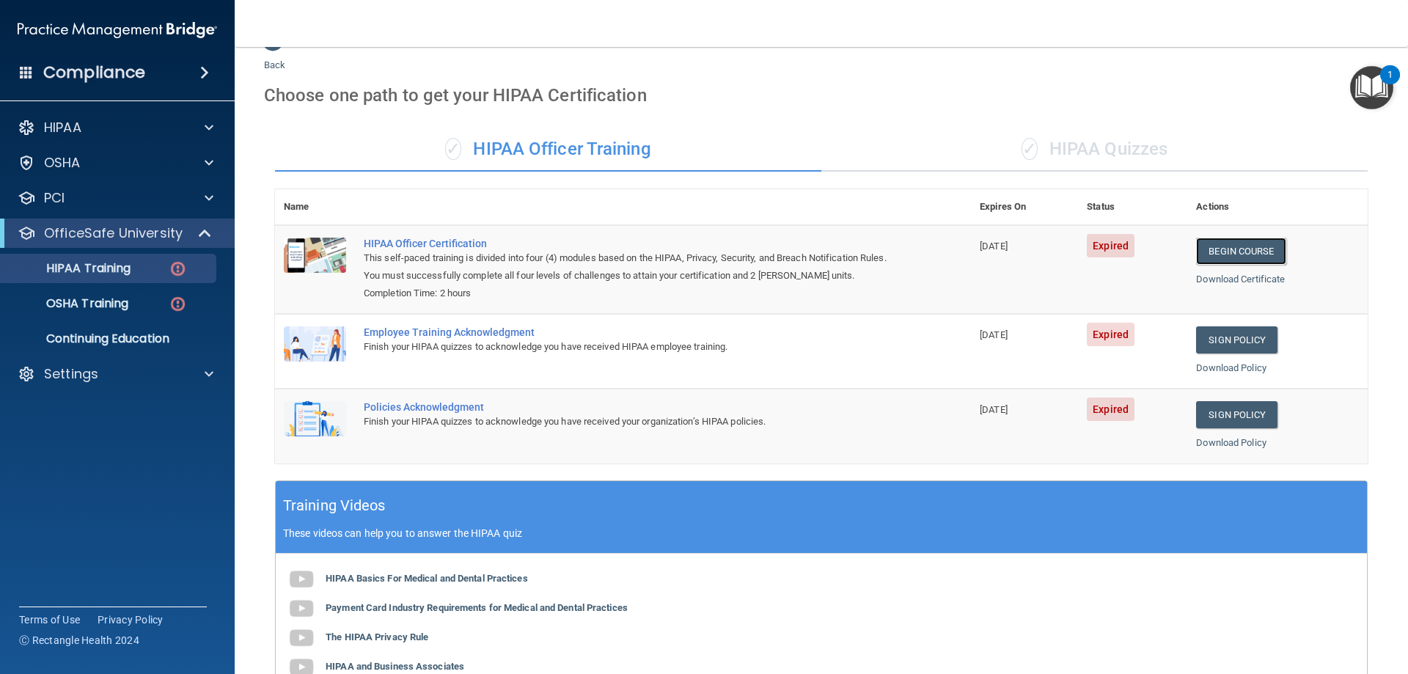
scroll to position [0, 0]
